Goal: Transaction & Acquisition: Purchase product/service

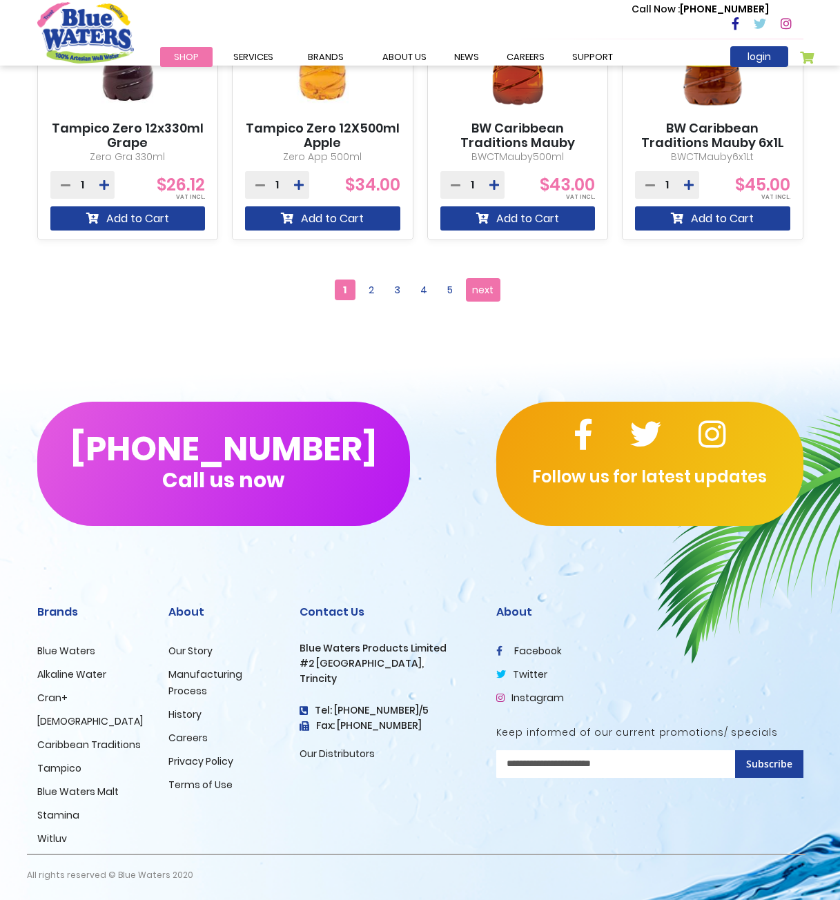
scroll to position [1345, 0]
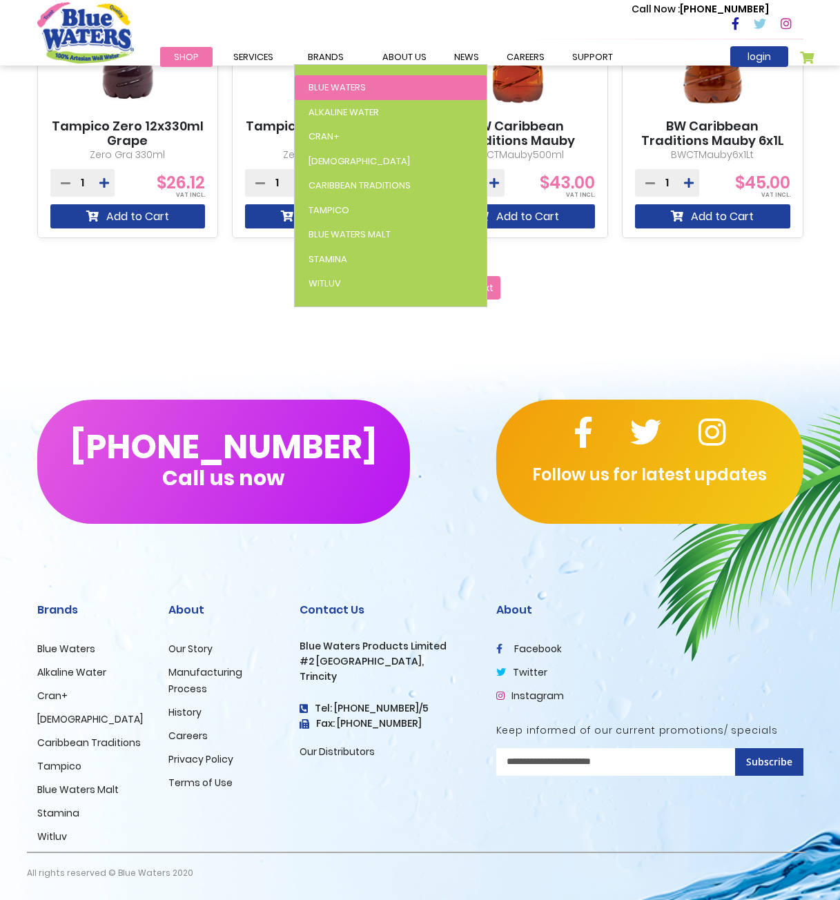
click at [347, 87] on span "Blue Waters" at bounding box center [337, 87] width 57 height 13
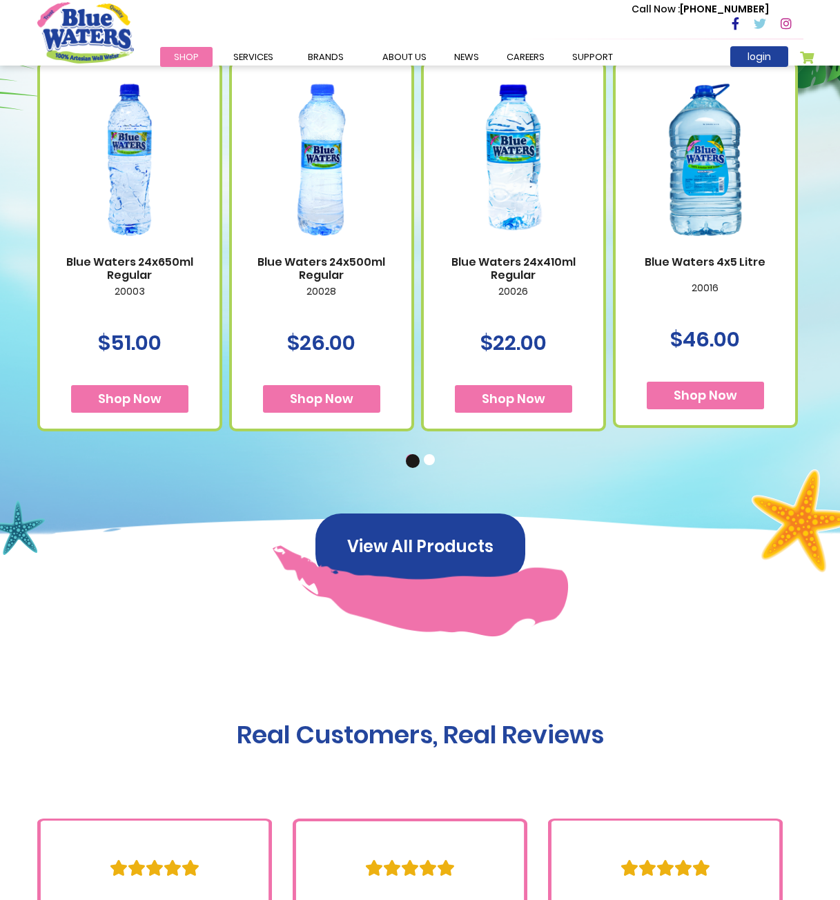
scroll to position [828, 0]
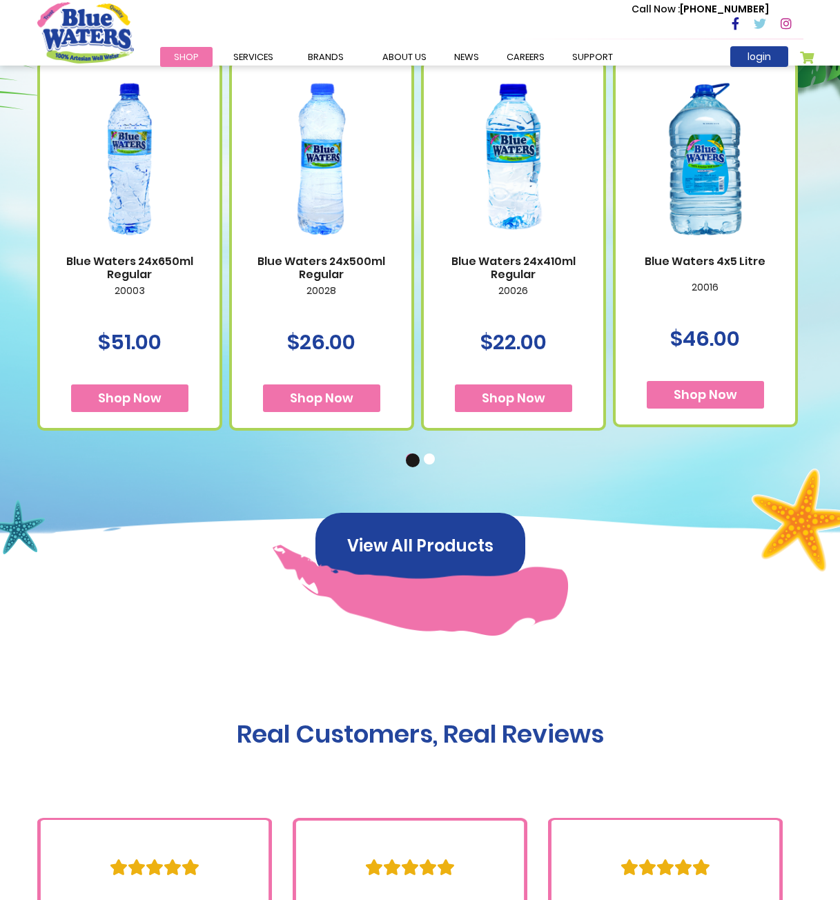
click at [433, 458] on button "2" at bounding box center [431, 460] width 14 height 14
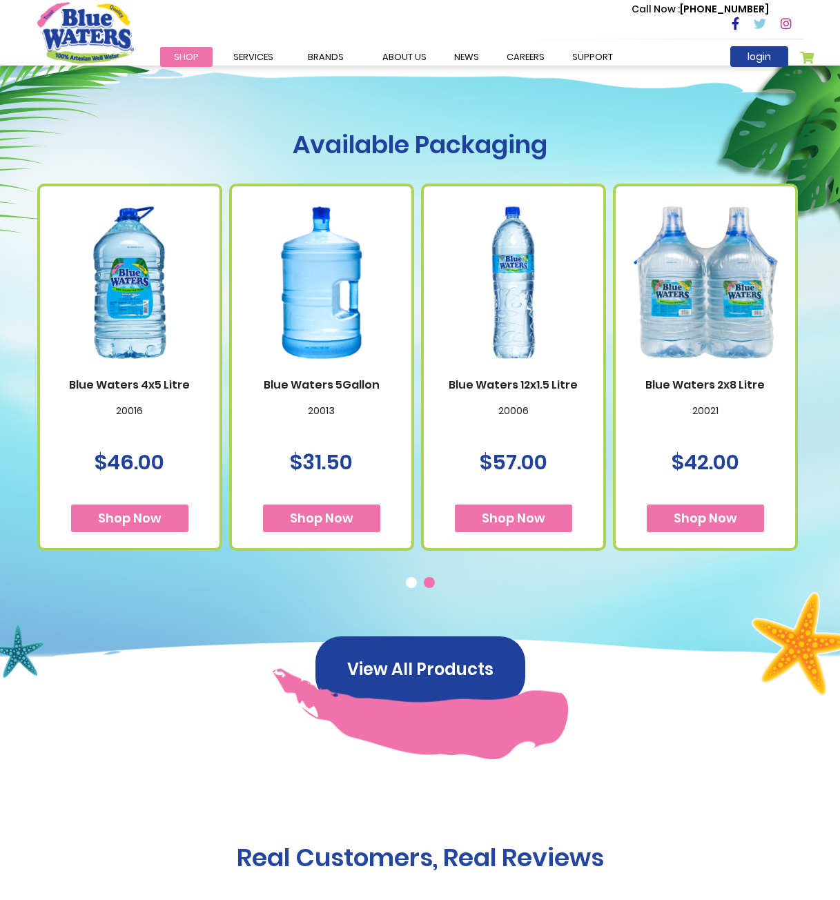
scroll to position [690, 0]
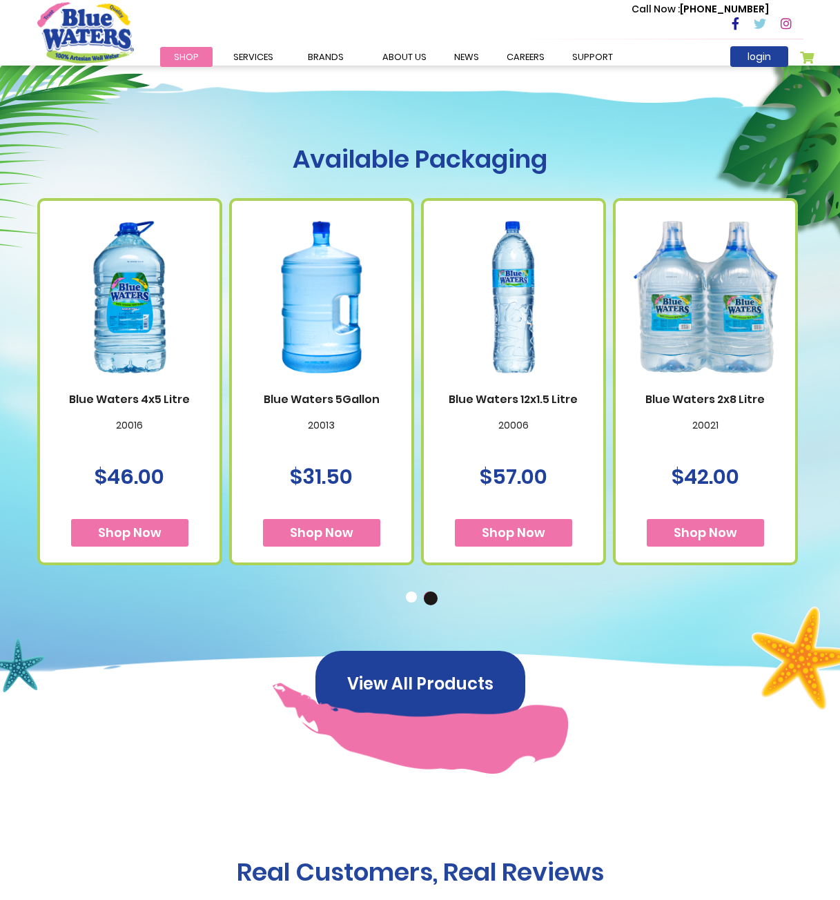
click at [409, 598] on button "1" at bounding box center [413, 599] width 14 height 14
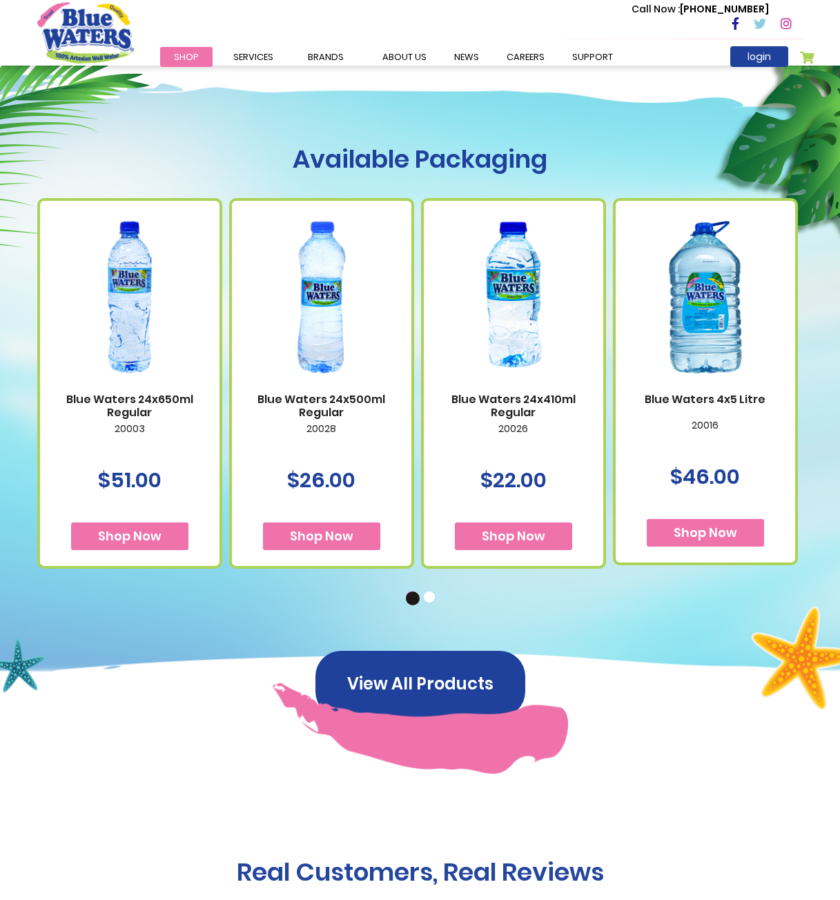
click at [431, 592] on button "2" at bounding box center [431, 599] width 14 height 14
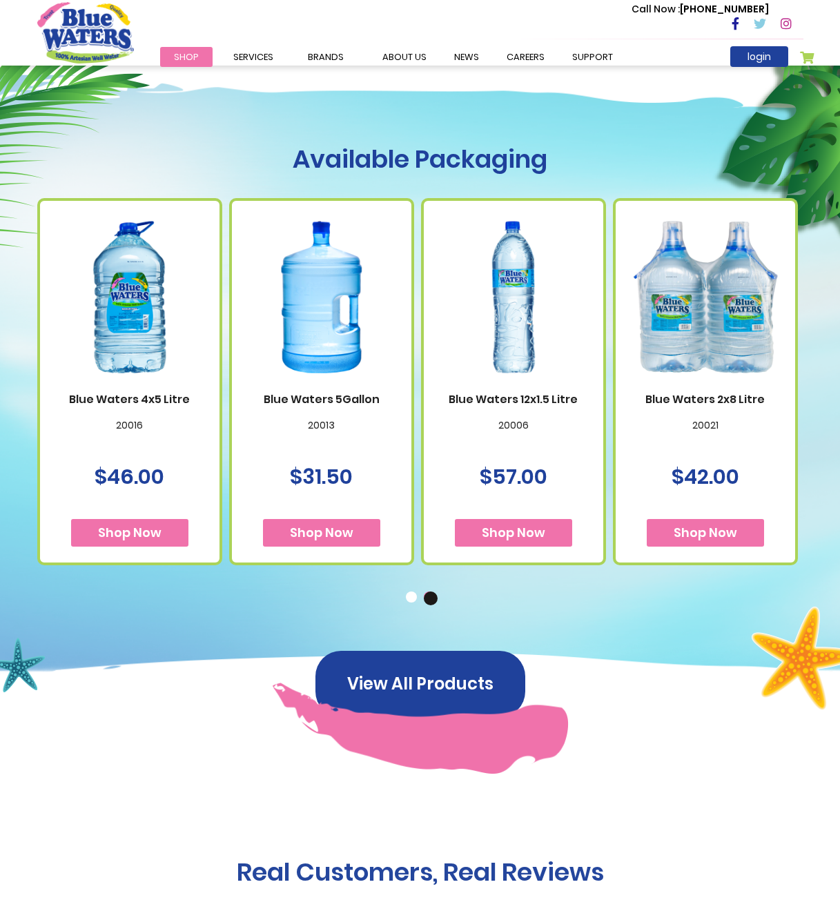
click at [365, 536] on button "Shop Now" at bounding box center [321, 533] width 117 height 28
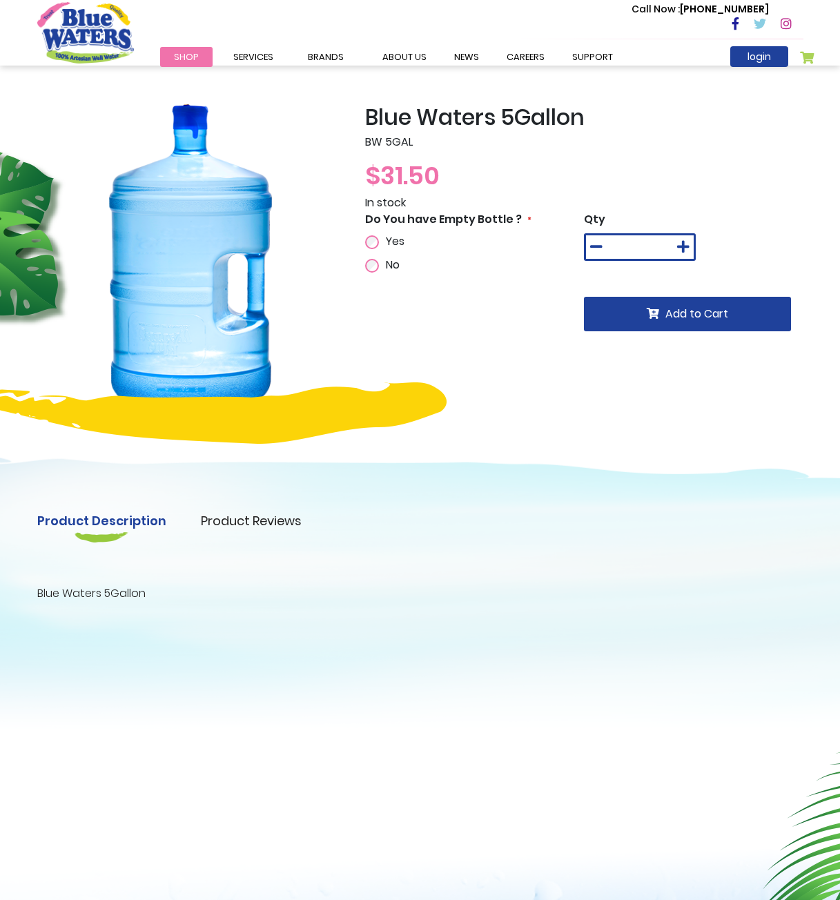
click at [400, 247] on span "Yes" at bounding box center [395, 241] width 19 height 16
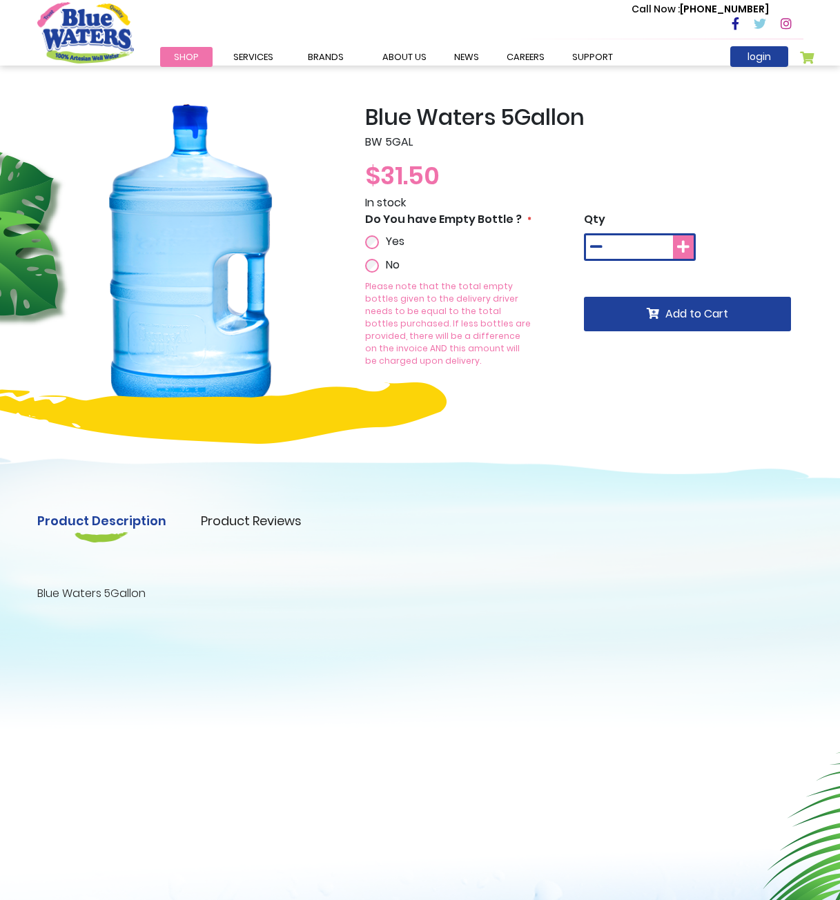
click at [674, 244] on button at bounding box center [683, 246] width 21 height 23
click at [673, 244] on button at bounding box center [683, 246] width 21 height 23
click at [674, 244] on button at bounding box center [683, 246] width 21 height 23
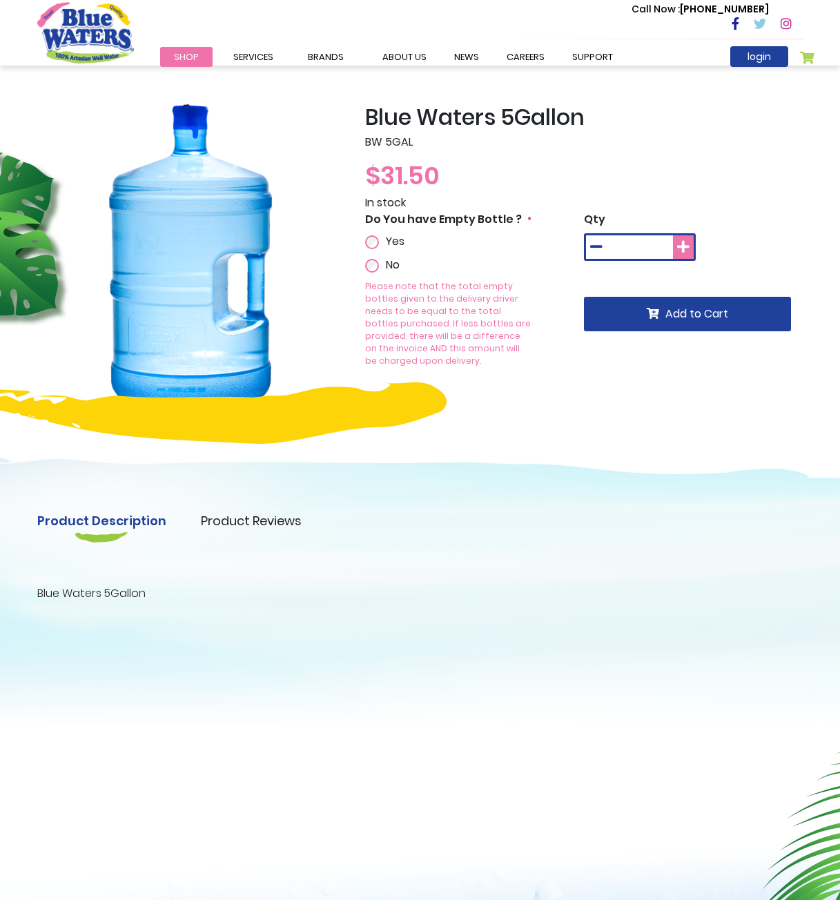
click at [674, 244] on button at bounding box center [683, 246] width 21 height 23
click at [594, 247] on icon at bounding box center [596, 247] width 12 height 14
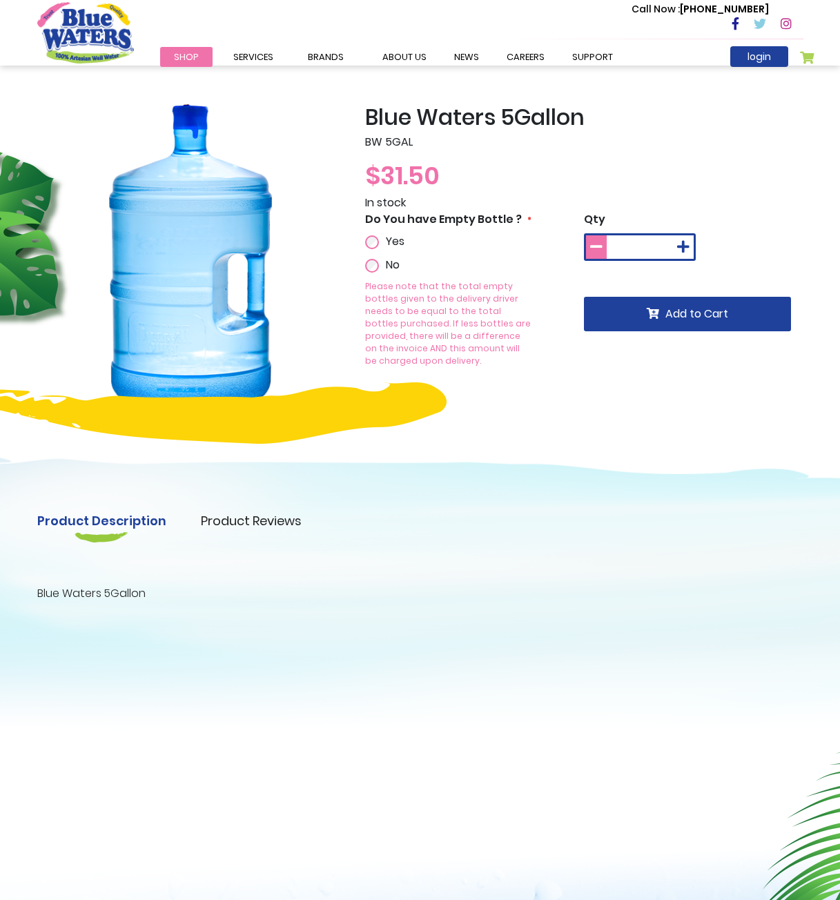
click at [594, 246] on icon at bounding box center [596, 247] width 12 height 14
click at [593, 246] on icon at bounding box center [596, 247] width 12 height 14
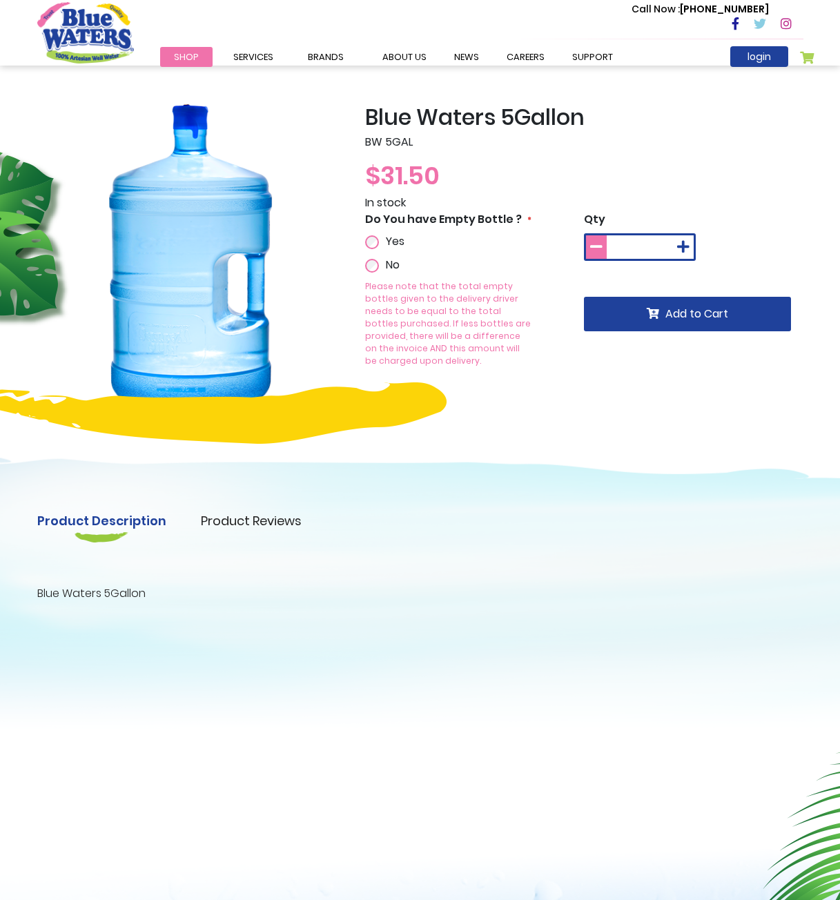
click at [592, 247] on icon at bounding box center [596, 247] width 12 height 14
type input "*"
click at [591, 248] on icon at bounding box center [596, 247] width 12 height 14
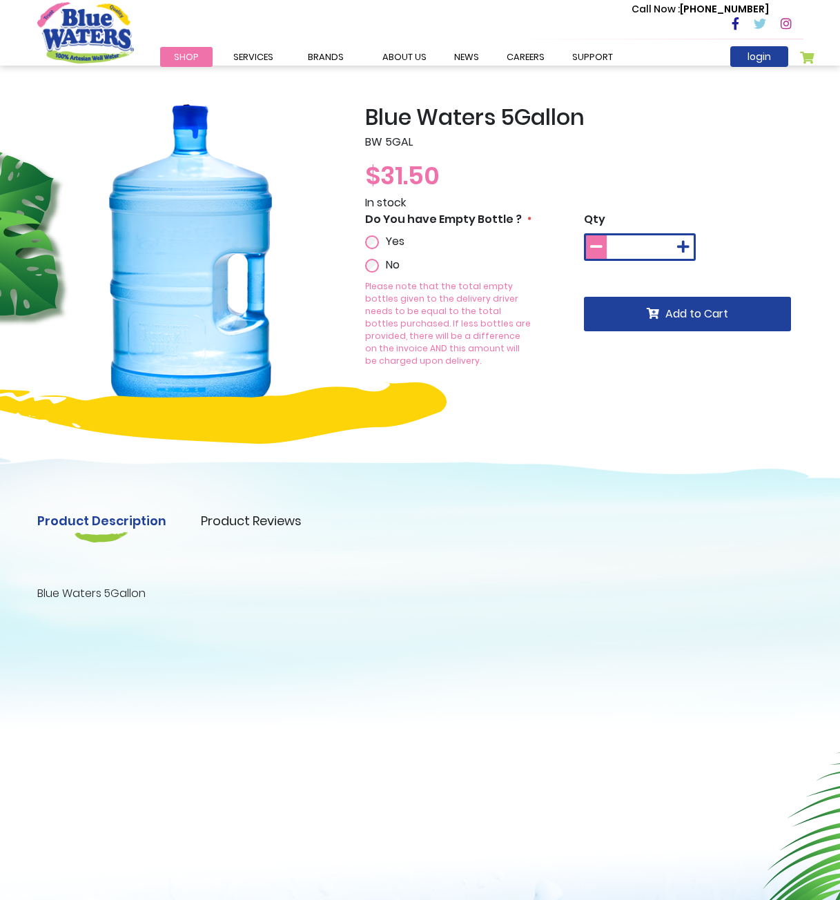
click at [591, 248] on icon at bounding box center [596, 247] width 12 height 14
